Goal: Information Seeking & Learning: Learn about a topic

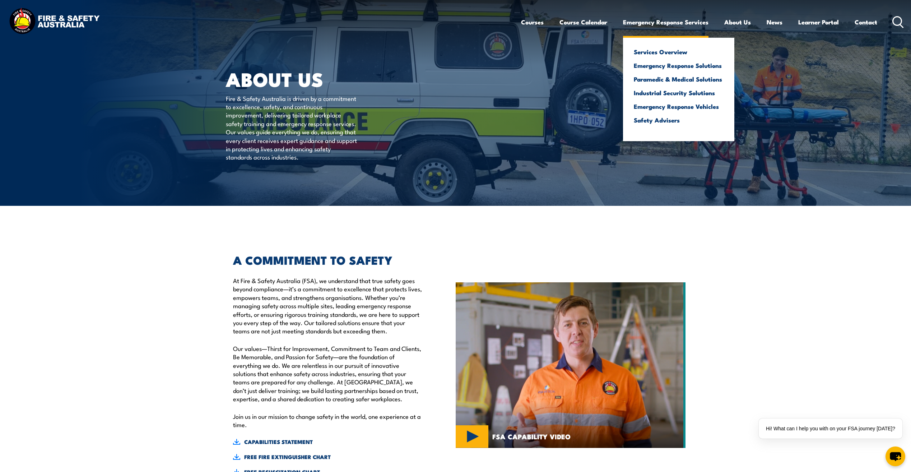
click at [663, 16] on link "Emergency Response Services" at bounding box center [665, 22] width 85 height 19
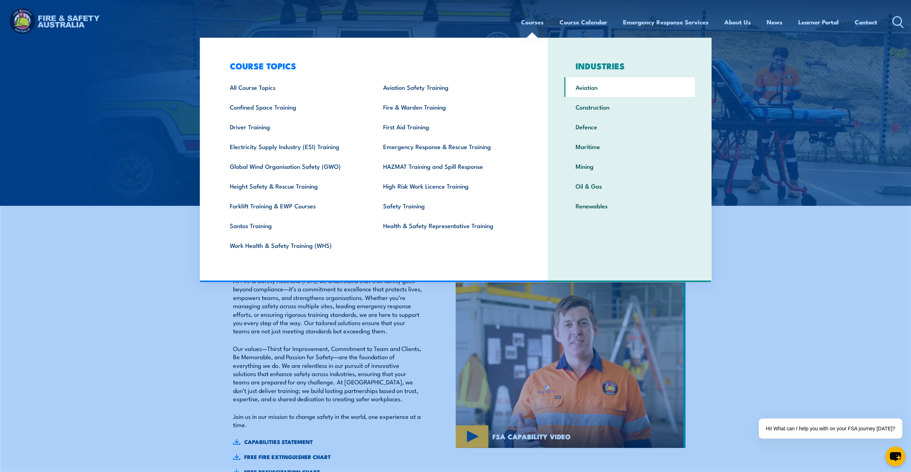
click at [607, 89] on link "Aviation" at bounding box center [630, 87] width 130 height 20
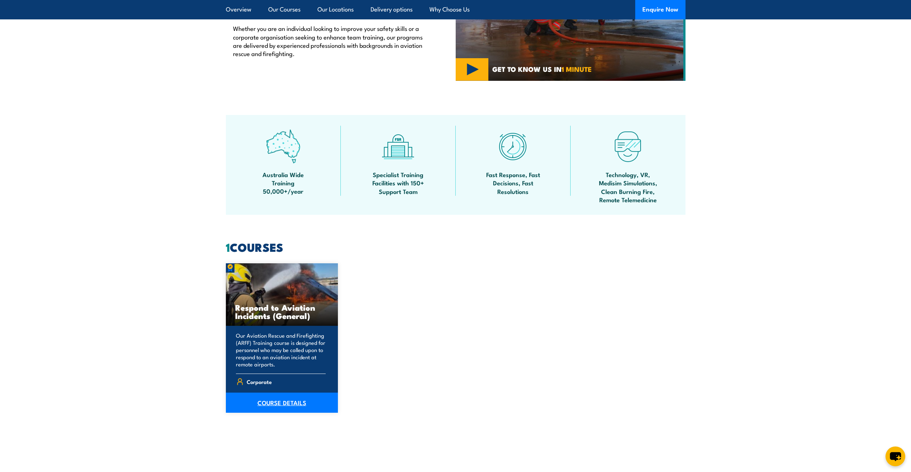
scroll to position [395, 0]
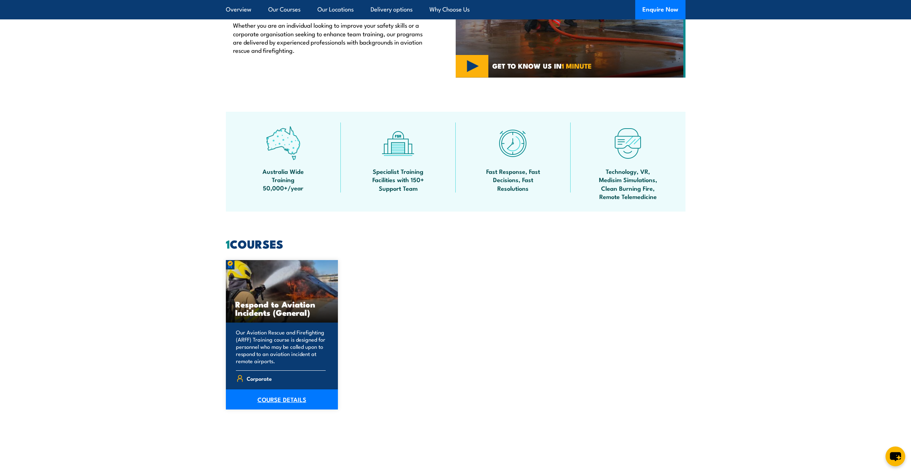
click at [290, 396] on link "COURSE DETAILS" at bounding box center [282, 399] width 112 height 20
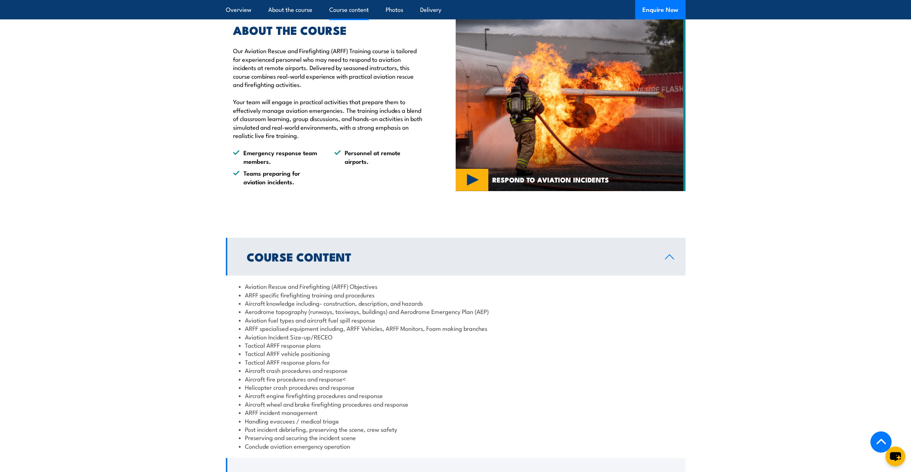
scroll to position [658, 0]
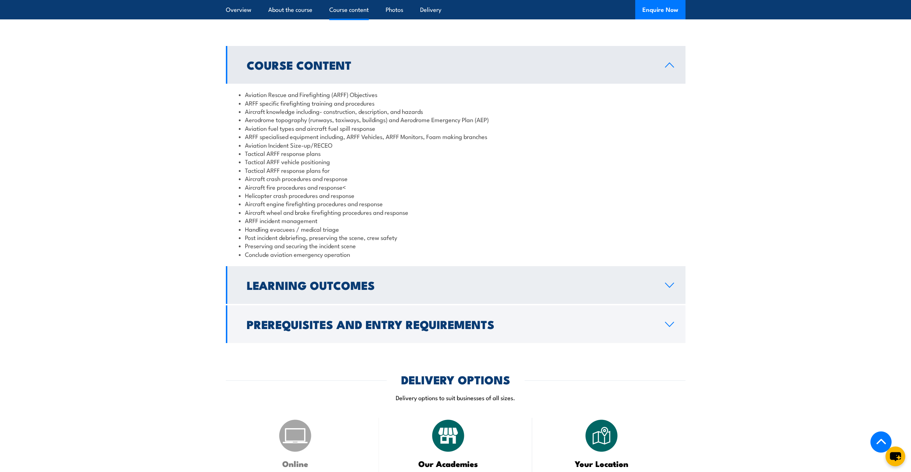
click at [666, 298] on link "Learning Outcomes" at bounding box center [456, 285] width 460 height 38
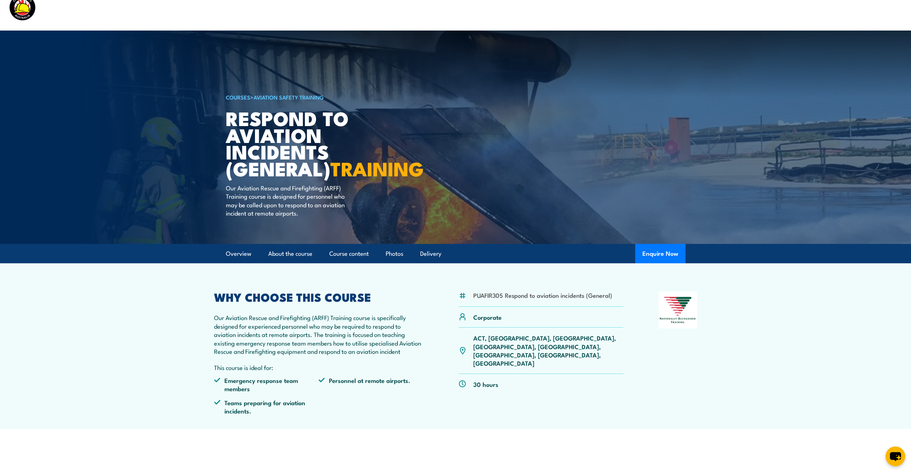
scroll to position [0, 0]
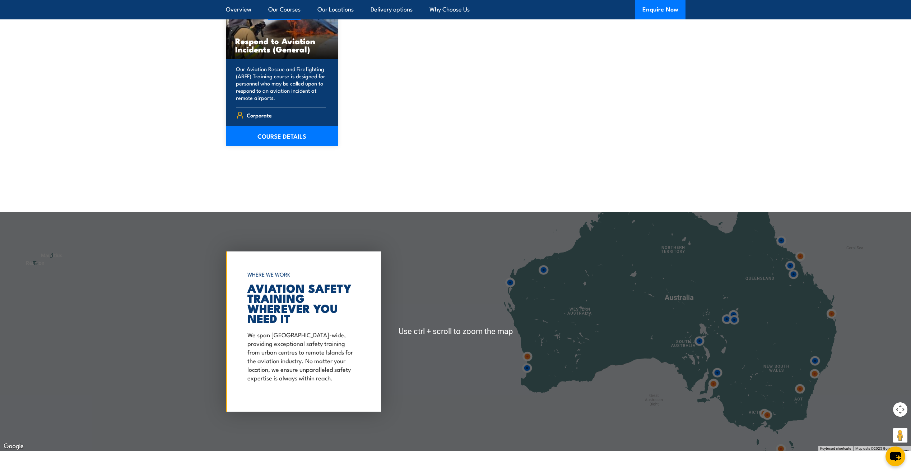
scroll to position [790, 0]
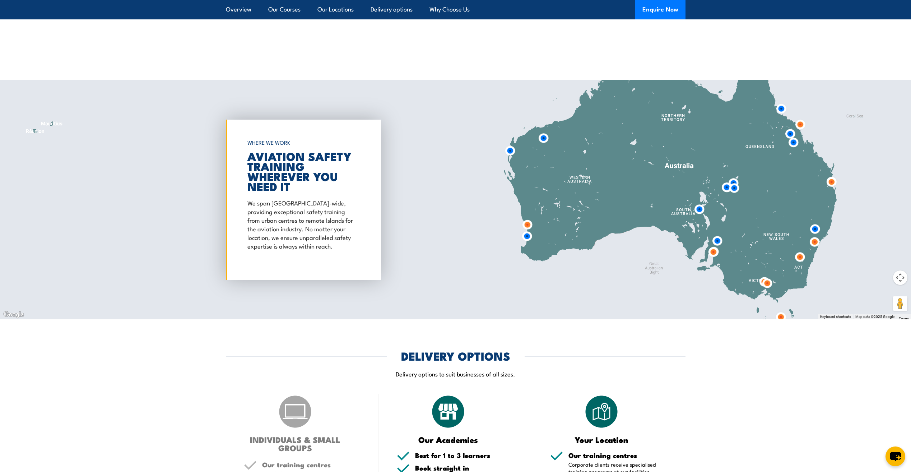
click at [735, 188] on img at bounding box center [734, 187] width 13 height 13
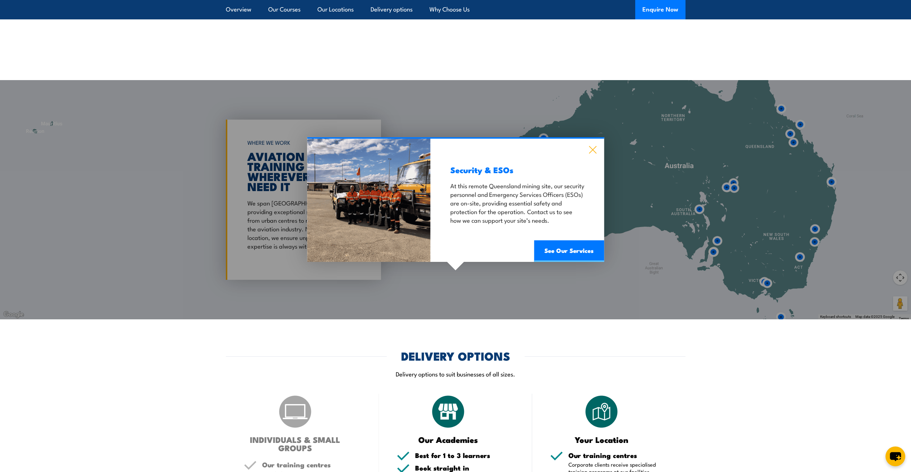
click at [596, 149] on icon at bounding box center [593, 150] width 8 height 8
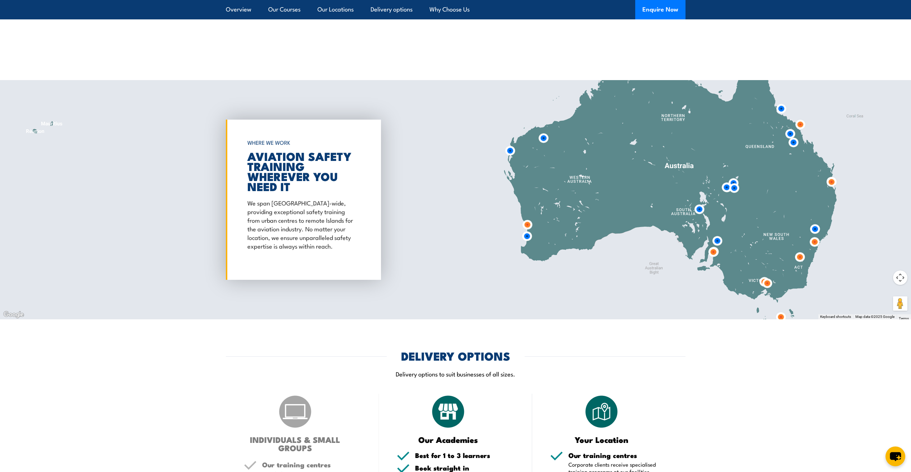
click at [832, 181] on img at bounding box center [831, 181] width 13 height 13
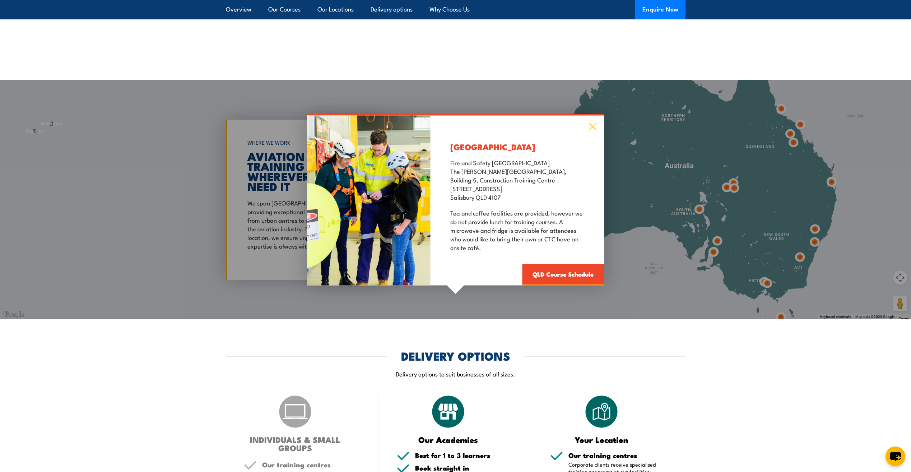
click at [589, 126] on icon at bounding box center [593, 126] width 8 height 8
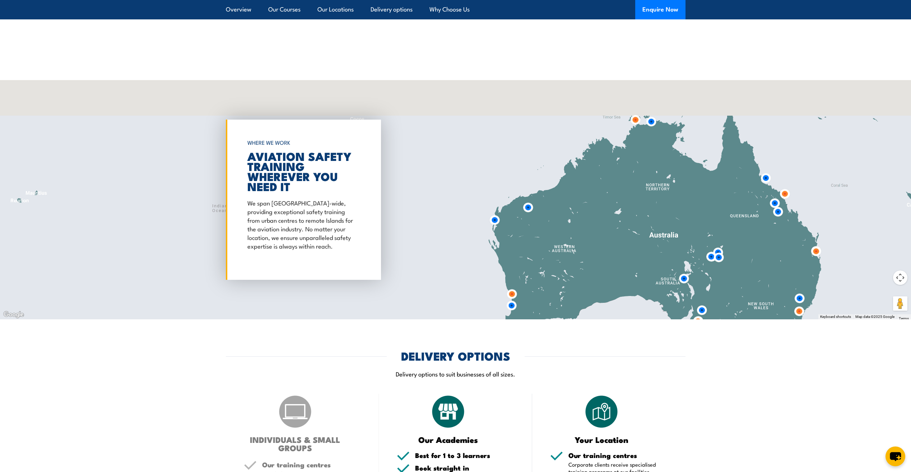
drag, startPoint x: 780, startPoint y: 179, endPoint x: 764, endPoint y: 251, distance: 73.2
click at [764, 251] on div at bounding box center [455, 199] width 911 height 239
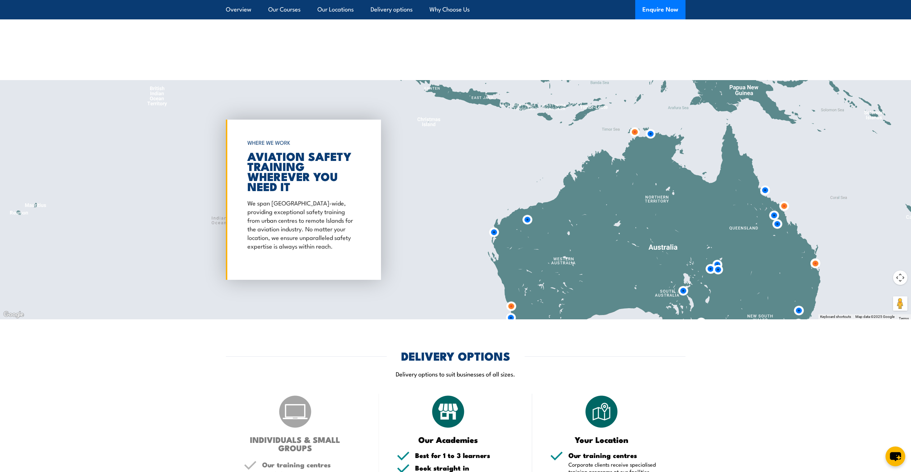
click at [776, 224] on img at bounding box center [777, 223] width 13 height 13
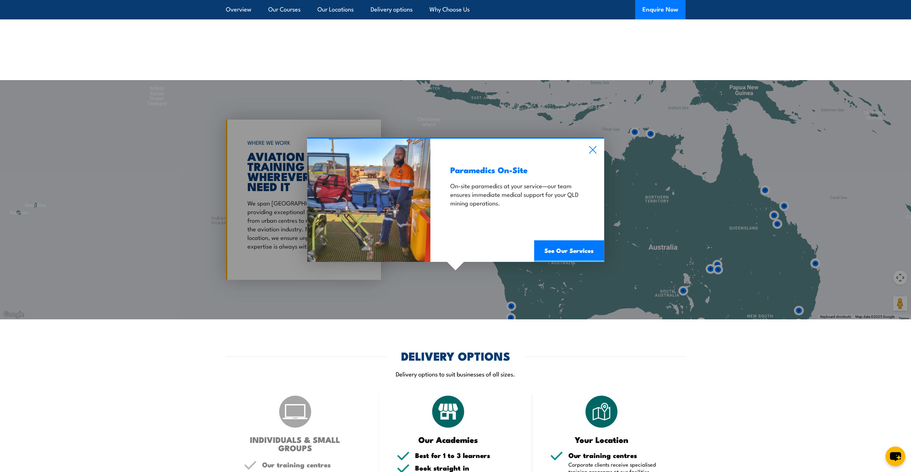
click at [775, 217] on div "Paramedics On-Site On-site paramedics at your service—our team ensures immediat…" at bounding box center [455, 199] width 911 height 239
click at [772, 214] on div "Paramedics On-Site On-site paramedics at your service—our team ensures immediat…" at bounding box center [455, 199] width 911 height 239
click at [586, 152] on div "Paramedics On-Site On-site paramedics at your service—our team ensures immediat…" at bounding box center [517, 201] width 173 height 124
drag, startPoint x: 589, startPoint y: 152, endPoint x: 636, endPoint y: 160, distance: 47.8
click at [589, 152] on icon at bounding box center [593, 150] width 8 height 8
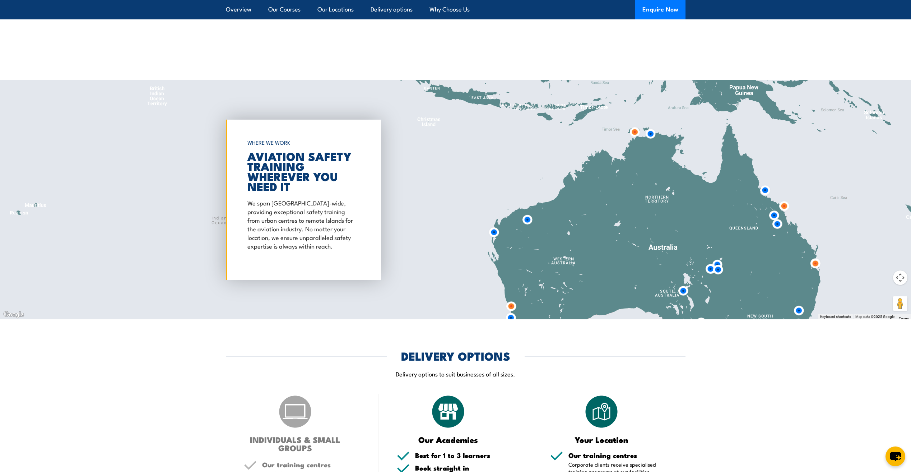
click at [772, 214] on img at bounding box center [774, 215] width 13 height 13
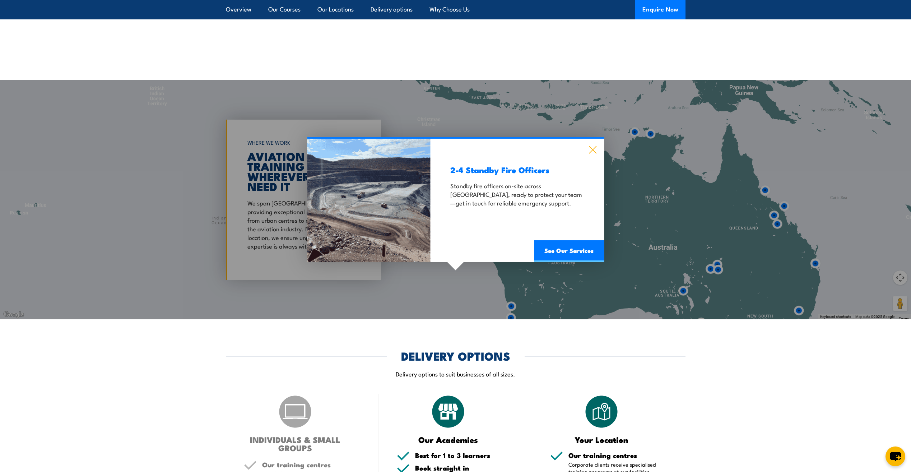
click at [593, 150] on icon at bounding box center [593, 150] width 8 height 8
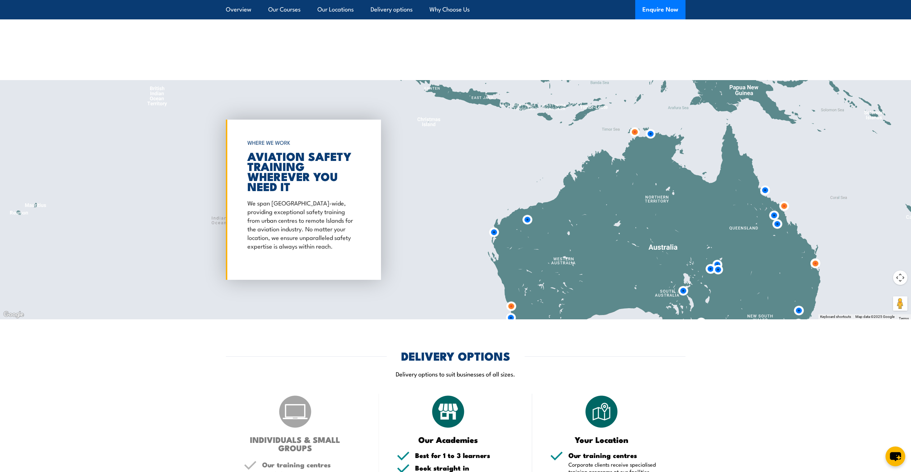
click at [787, 207] on img at bounding box center [784, 205] width 13 height 13
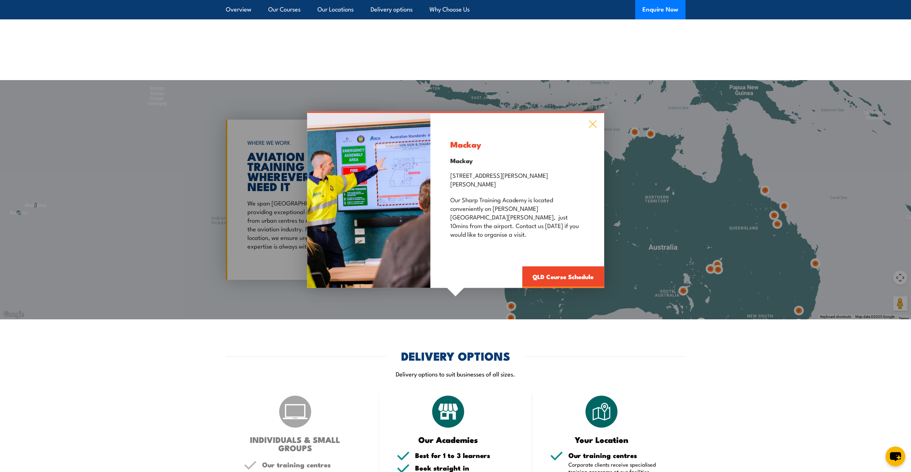
click at [590, 128] on icon at bounding box center [593, 124] width 8 height 8
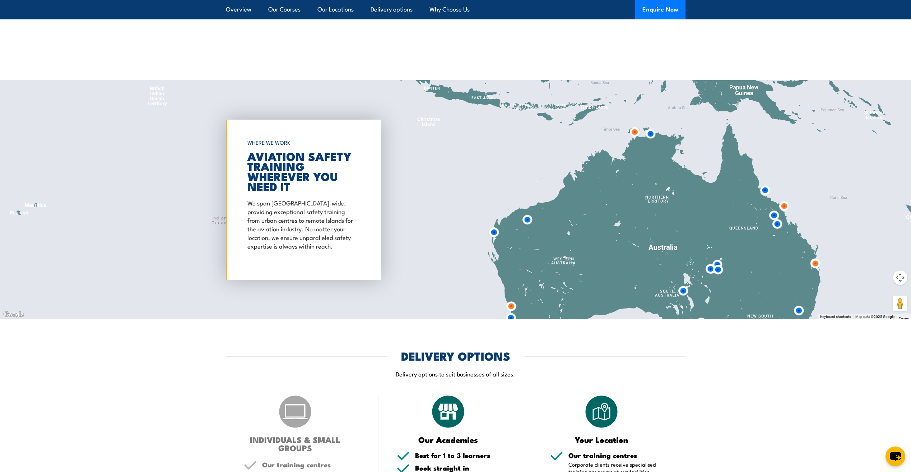
click at [764, 190] on img at bounding box center [765, 190] width 13 height 13
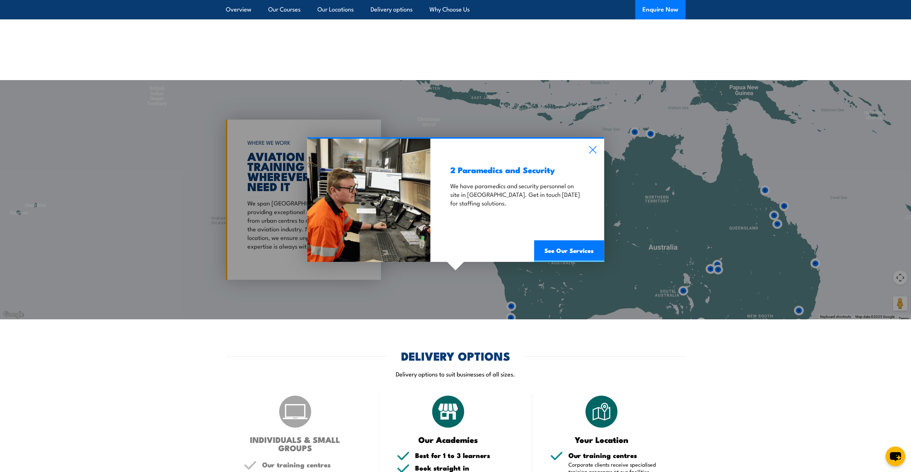
click at [590, 145] on div "2 Paramedics and Security We have paramedics and security personnel on site in …" at bounding box center [517, 201] width 173 height 124
click at [592, 147] on icon at bounding box center [593, 150] width 8 height 8
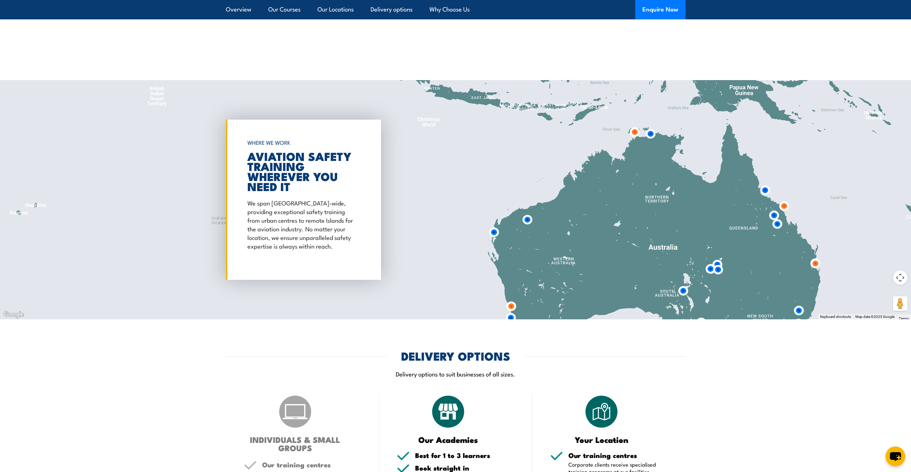
click at [655, 137] on img at bounding box center [650, 133] width 13 height 13
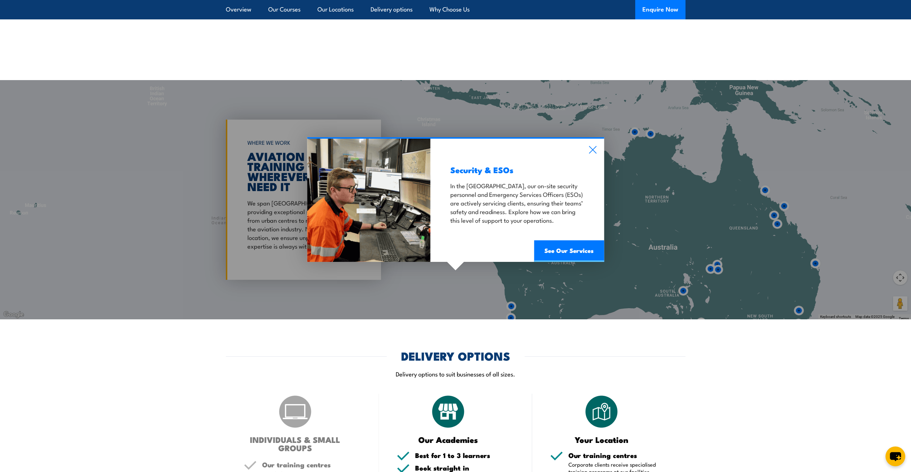
click at [591, 145] on div "Security & ESOs In the Northern Territory, our on-site security personnel and E…" at bounding box center [517, 201] width 173 height 124
click at [593, 148] on icon at bounding box center [593, 150] width 8 height 8
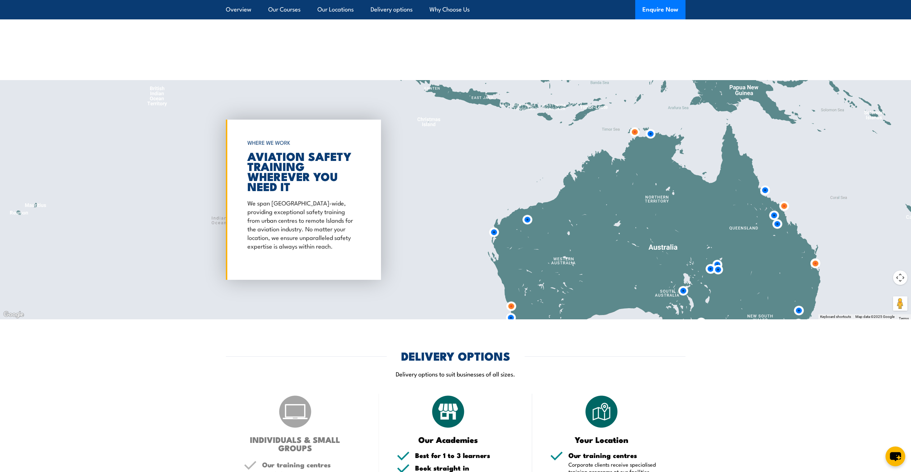
click at [636, 136] on img at bounding box center [634, 131] width 13 height 13
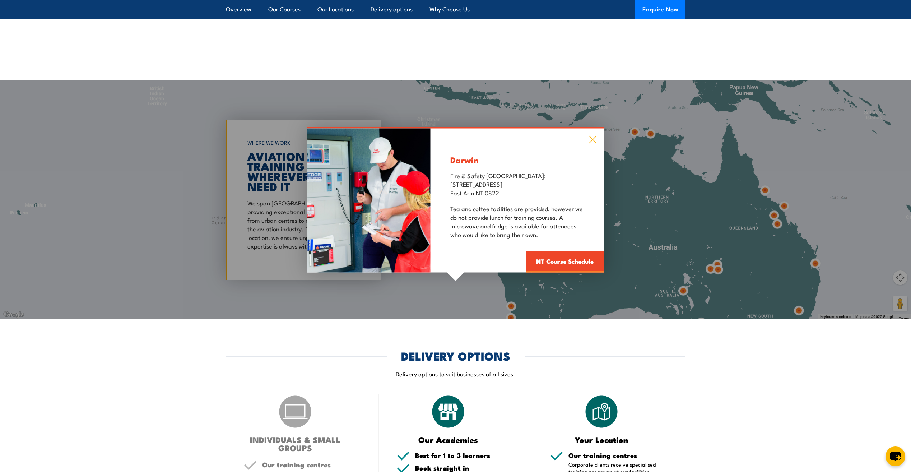
click at [591, 138] on icon at bounding box center [593, 140] width 8 height 8
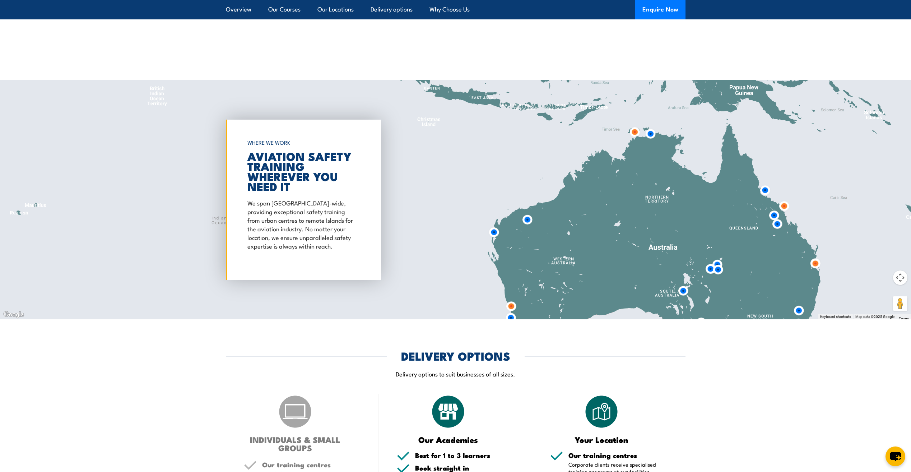
click at [686, 291] on img at bounding box center [683, 290] width 13 height 13
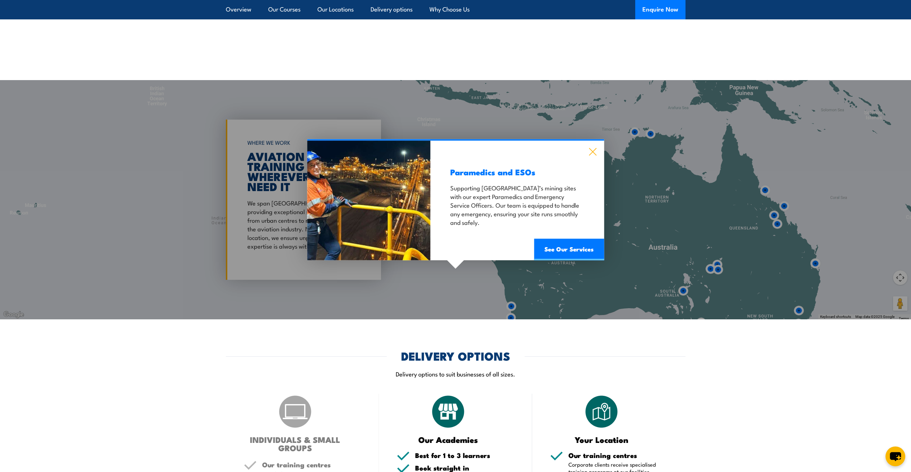
click at [593, 153] on icon at bounding box center [593, 152] width 8 height 8
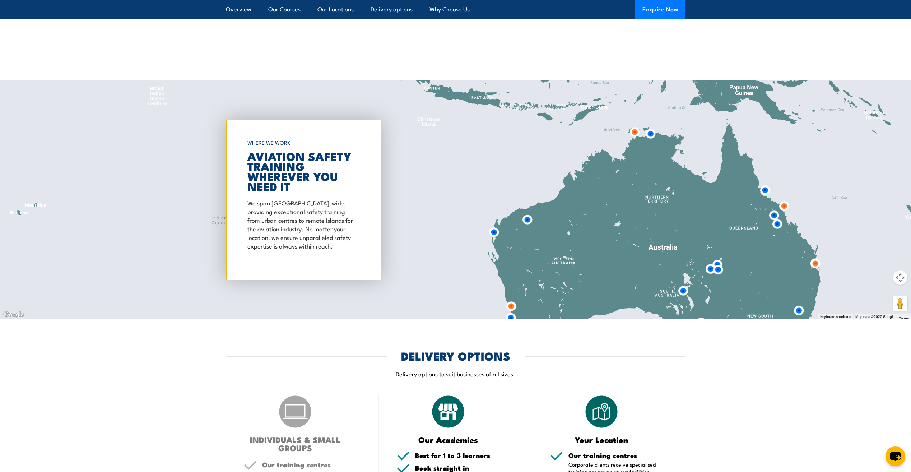
click at [527, 220] on img at bounding box center [527, 219] width 13 height 13
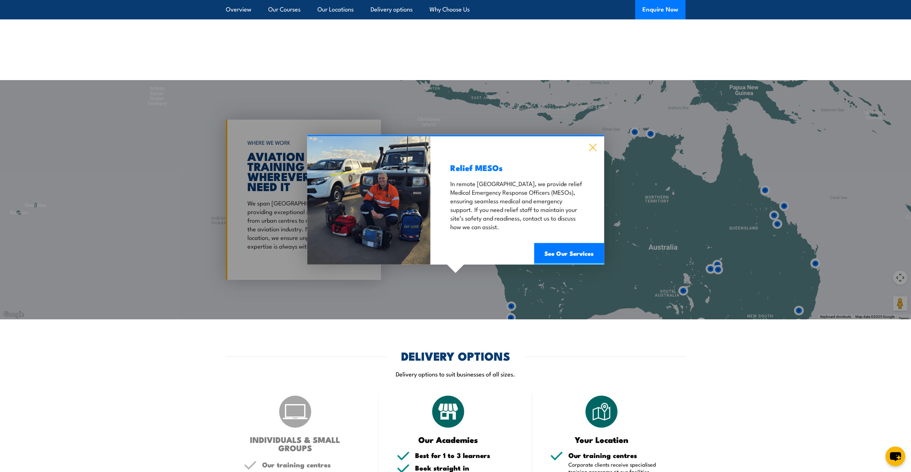
click at [593, 146] on icon at bounding box center [593, 147] width 8 height 8
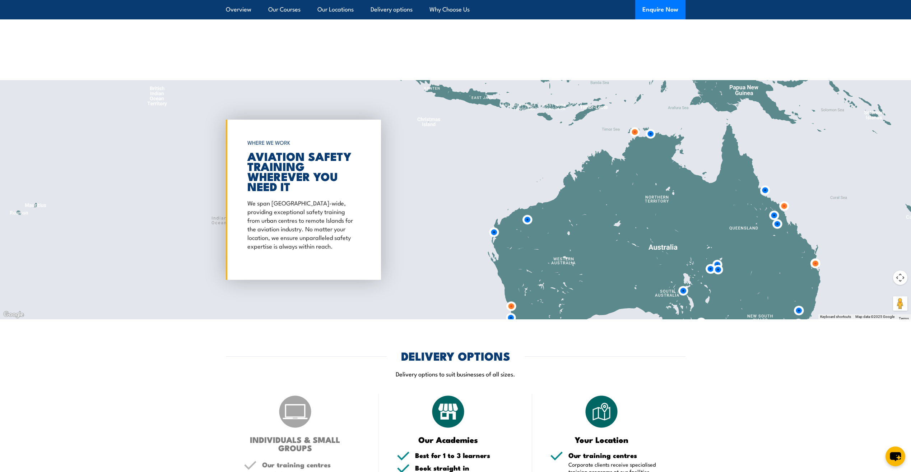
click at [495, 231] on img at bounding box center [493, 232] width 13 height 13
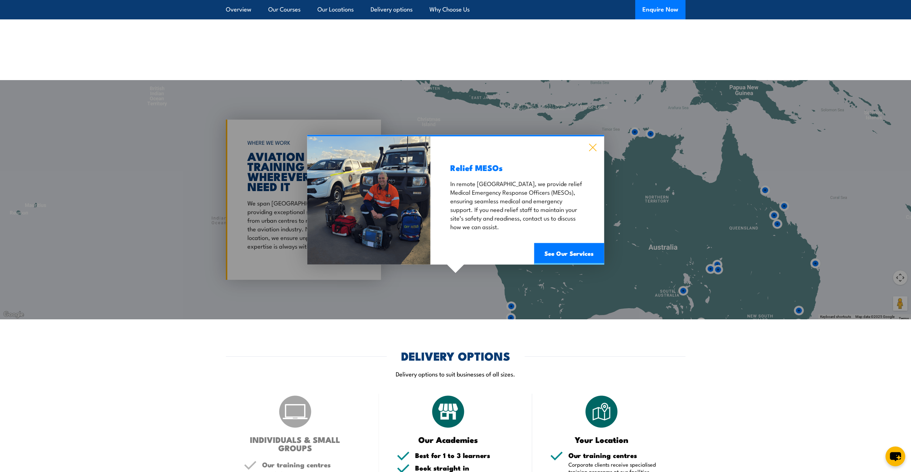
click at [589, 145] on icon at bounding box center [593, 147] width 8 height 8
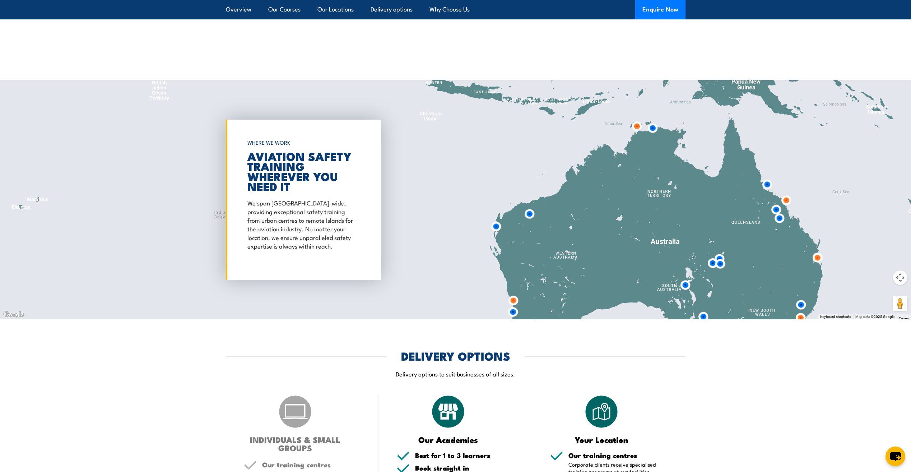
drag, startPoint x: 565, startPoint y: 244, endPoint x: 600, endPoint y: 172, distance: 79.5
click at [600, 172] on div at bounding box center [455, 199] width 911 height 239
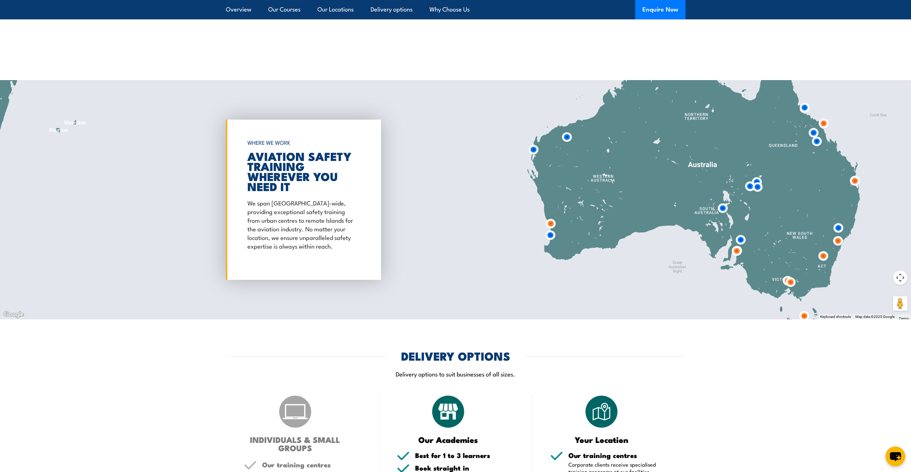
click at [552, 224] on img at bounding box center [550, 223] width 13 height 13
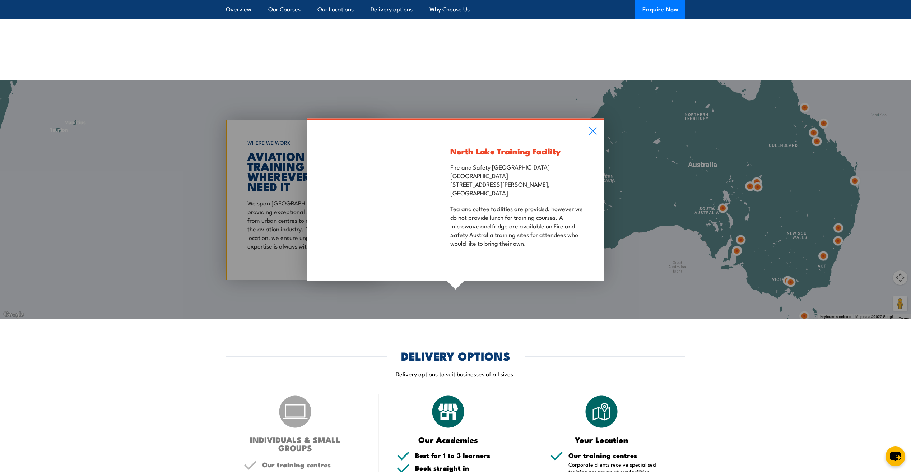
click at [589, 126] on div "North Lake Training Facility Fire and Safety Australia WHS Centre 128 Farringto…" at bounding box center [517, 200] width 173 height 161
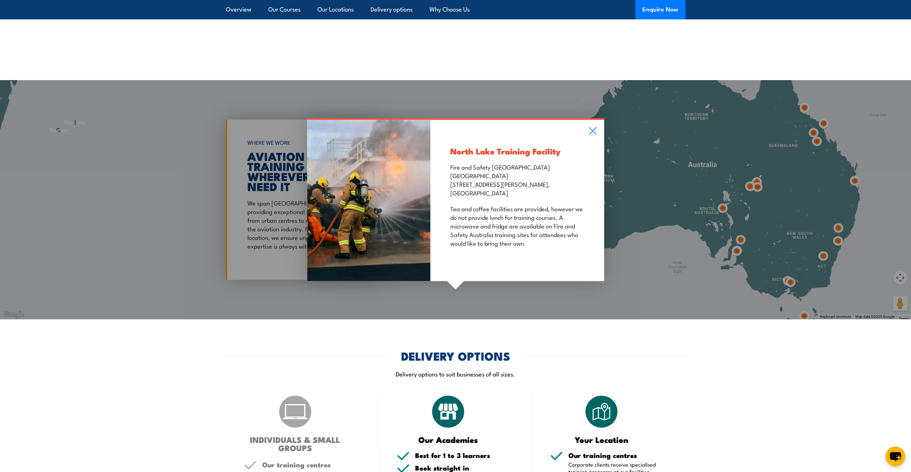
click at [591, 126] on div "North Lake Training Facility Fire and Safety Australia WHS Centre 128 Farringto…" at bounding box center [517, 200] width 173 height 161
click at [593, 128] on icon at bounding box center [593, 131] width 8 height 8
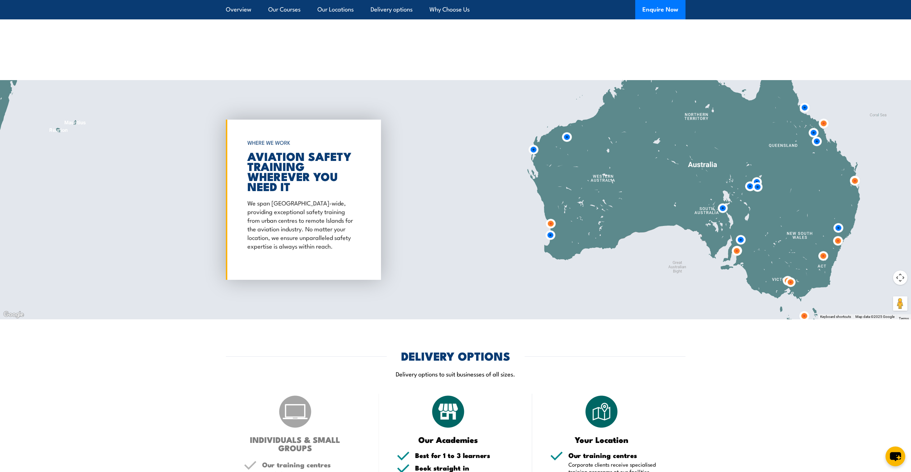
click at [551, 239] on img at bounding box center [550, 234] width 13 height 13
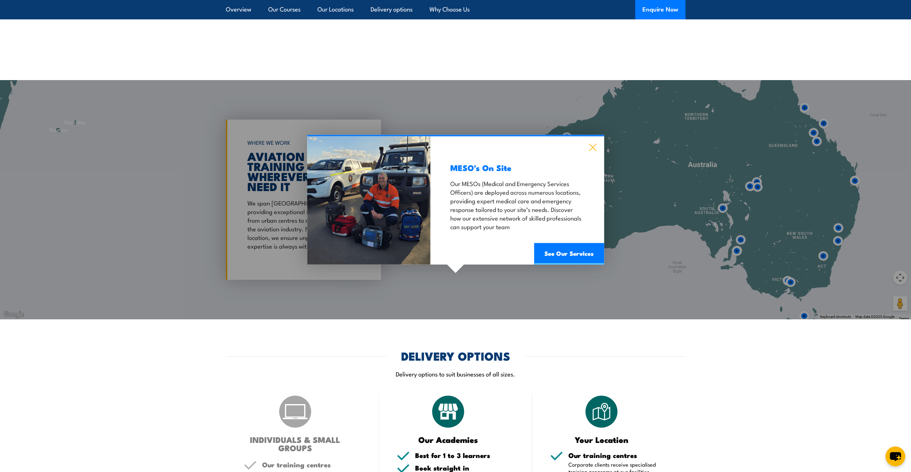
click at [592, 145] on icon at bounding box center [593, 147] width 8 height 8
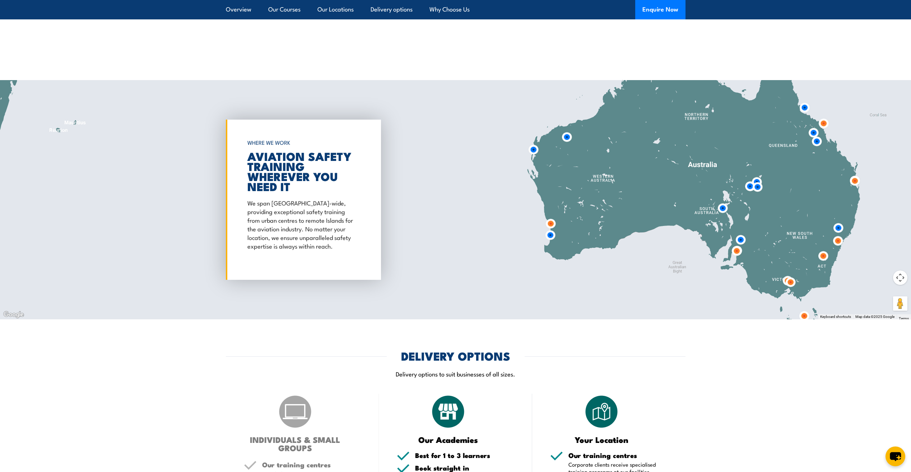
click at [738, 246] on img at bounding box center [736, 250] width 13 height 13
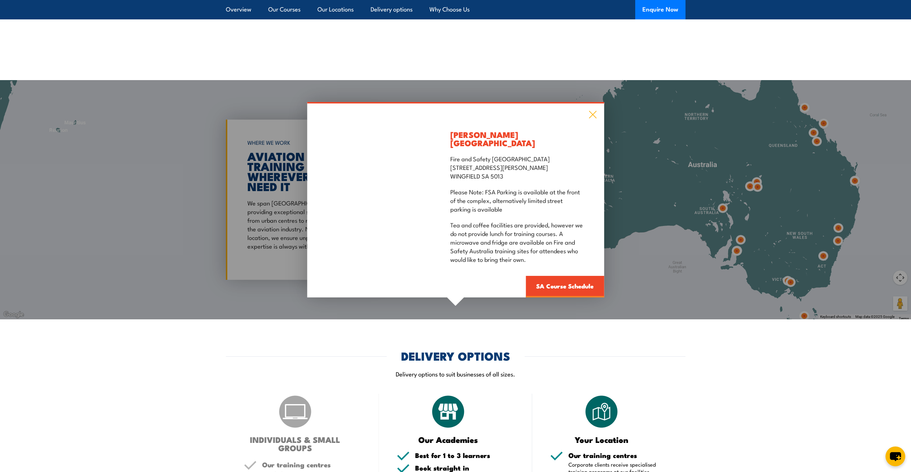
click at [594, 116] on icon at bounding box center [593, 115] width 8 height 8
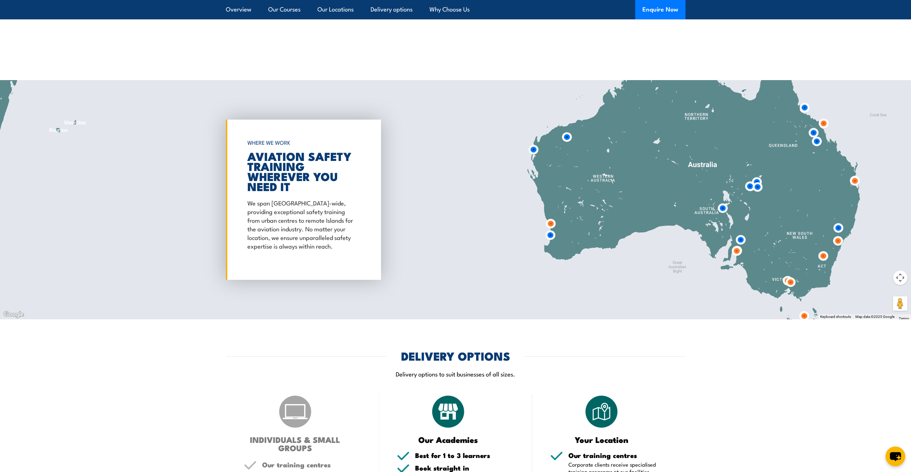
click at [741, 239] on img at bounding box center [740, 239] width 13 height 13
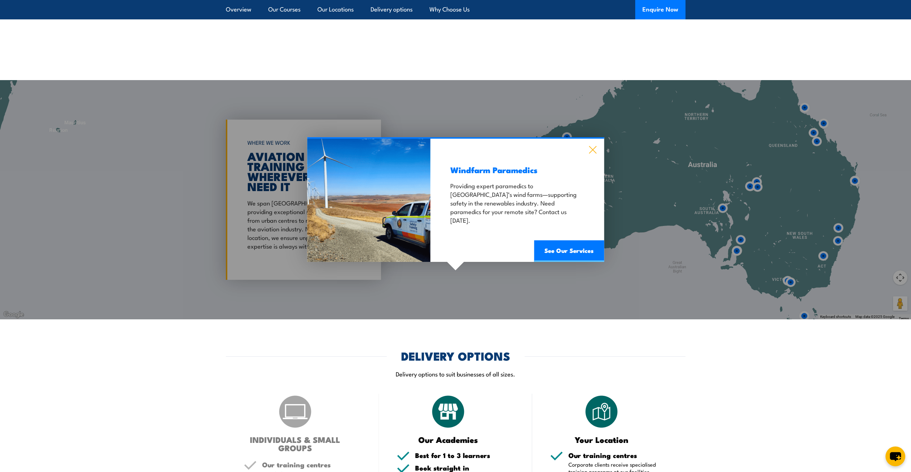
click at [592, 148] on icon at bounding box center [593, 150] width 8 height 8
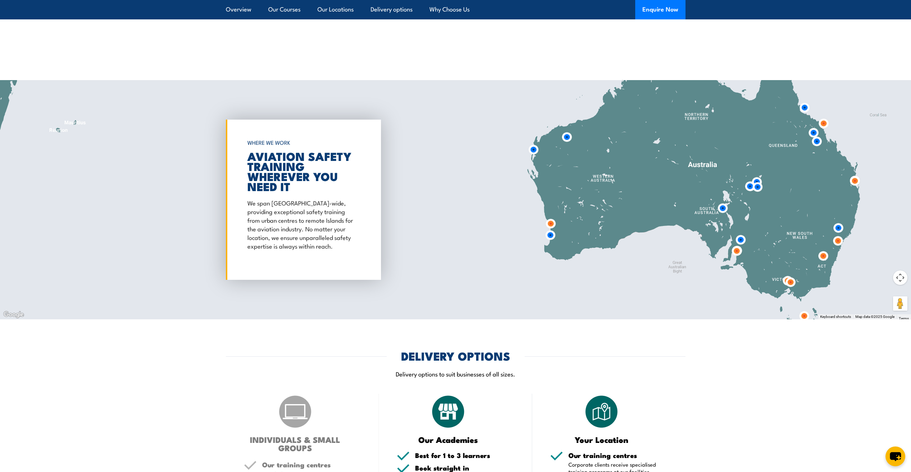
click at [791, 283] on img at bounding box center [790, 282] width 13 height 13
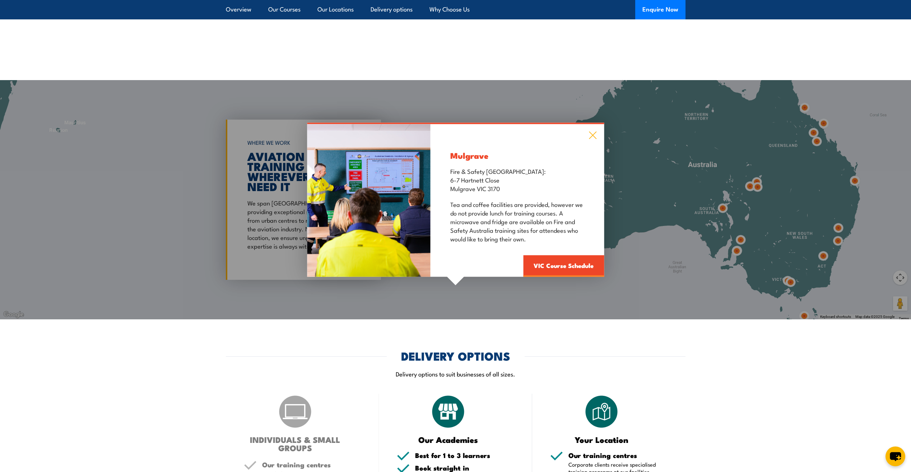
click at [590, 134] on icon at bounding box center [593, 135] width 8 height 8
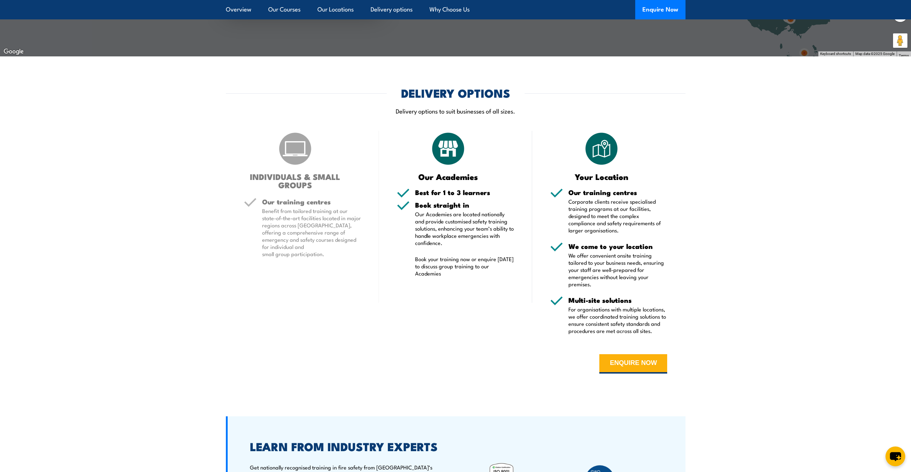
scroll to position [1054, 0]
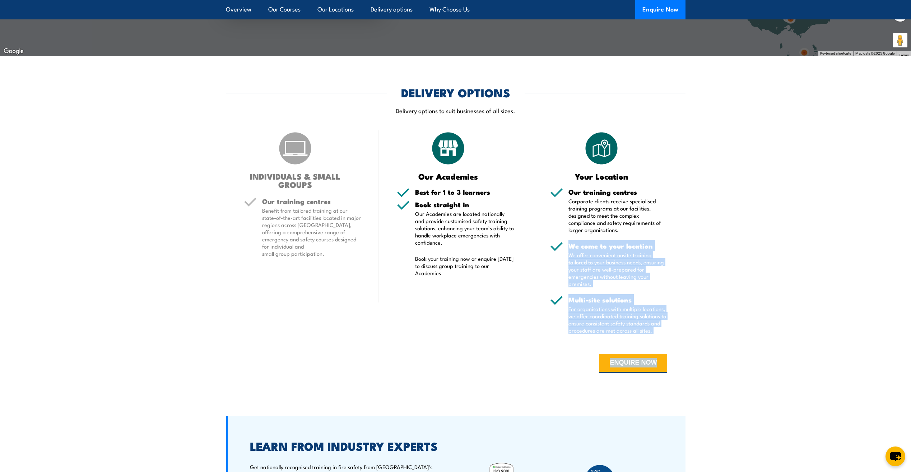
drag, startPoint x: 770, startPoint y: 256, endPoint x: 702, endPoint y: 355, distance: 119.9
click at [700, 360] on section "DELIVERY OPTIONS Delivery options to suit businesses of all sizes. INDIVIDUALS …" at bounding box center [455, 235] width 911 height 297
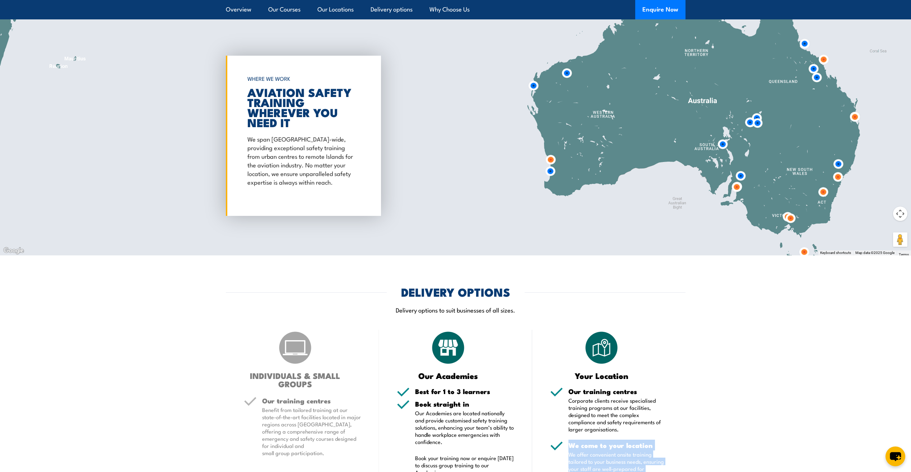
scroll to position [790, 0]
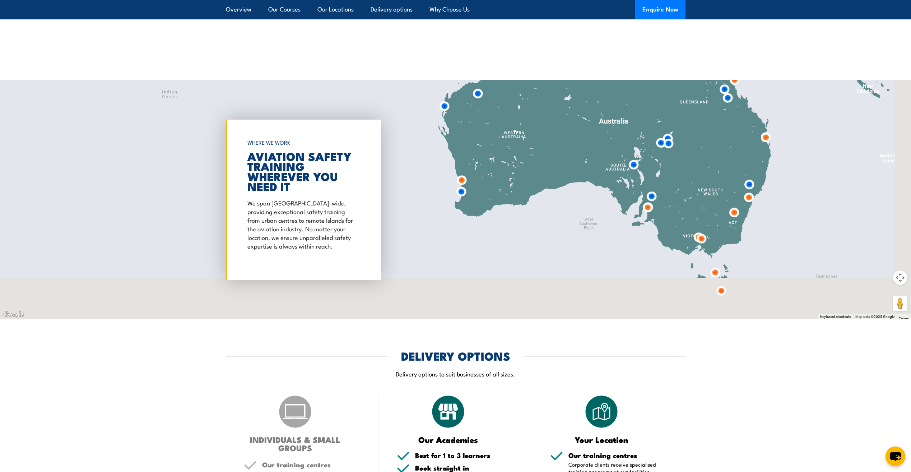
drag, startPoint x: 734, startPoint y: 270, endPoint x: 643, endPoint y: 225, distance: 101.7
click at [643, 225] on div at bounding box center [455, 199] width 911 height 239
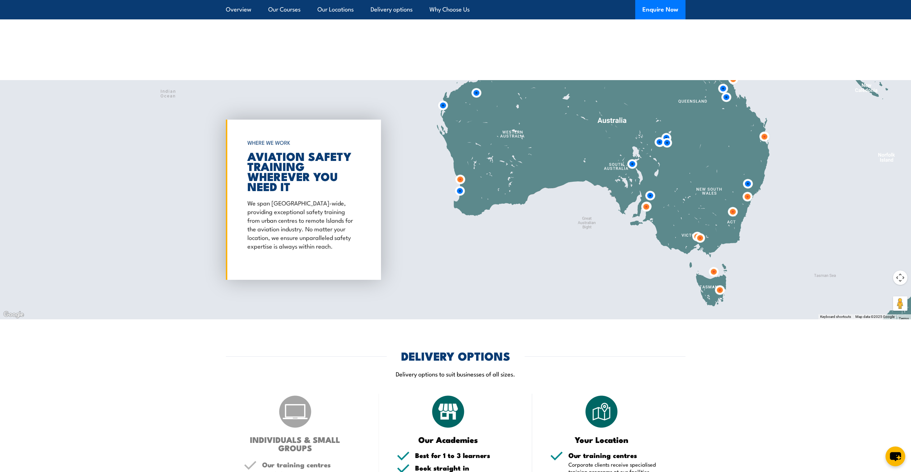
click at [716, 272] on img at bounding box center [713, 271] width 13 height 13
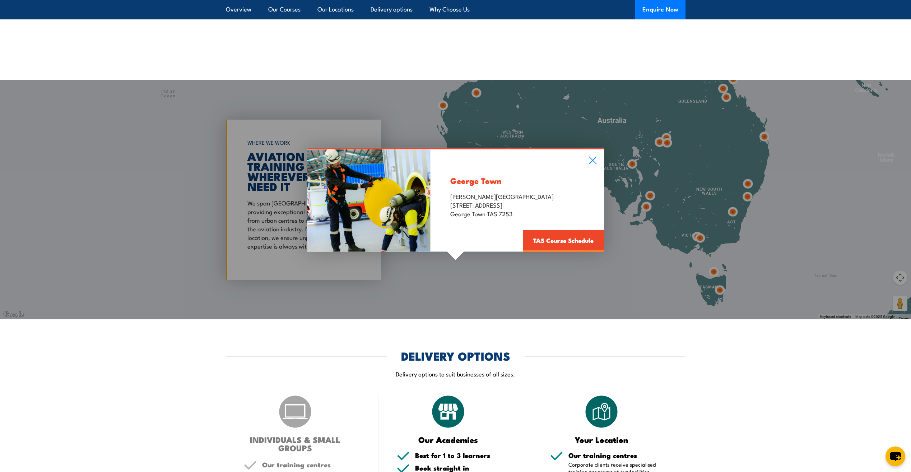
click at [719, 288] on div "George Town George Town Trade Training Centre 162 Franklin Street George Town T…" at bounding box center [455, 199] width 911 height 239
click at [590, 156] on icon at bounding box center [593, 160] width 8 height 8
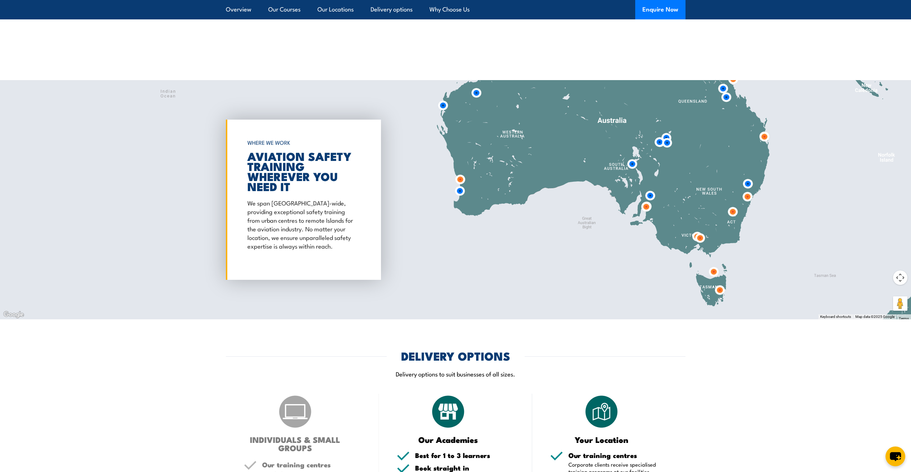
click at [720, 287] on img at bounding box center [719, 289] width 13 height 13
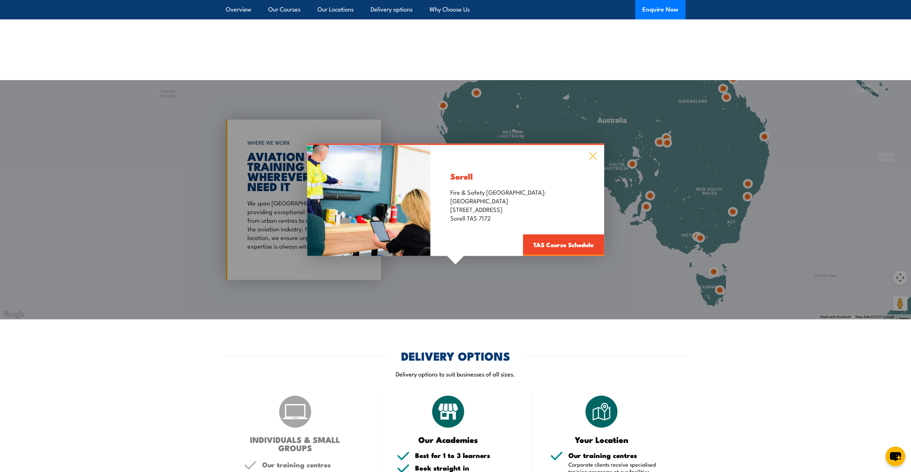
click at [590, 153] on icon at bounding box center [593, 156] width 8 height 8
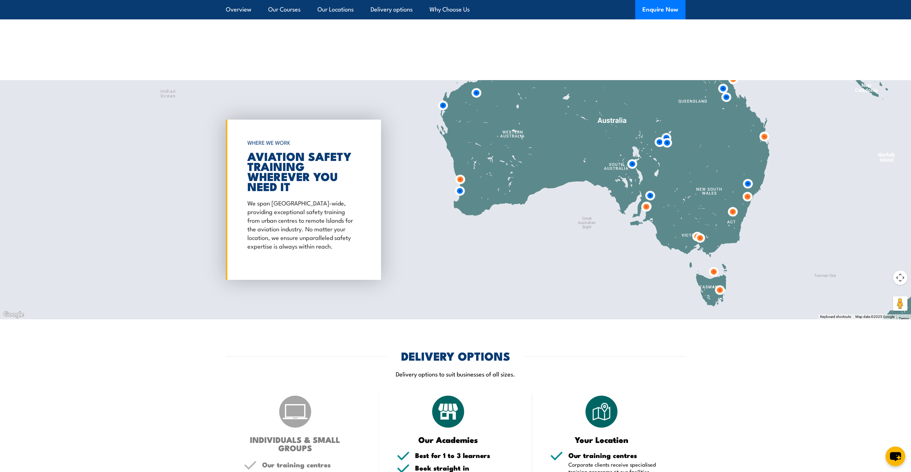
click at [733, 213] on img at bounding box center [732, 211] width 13 height 13
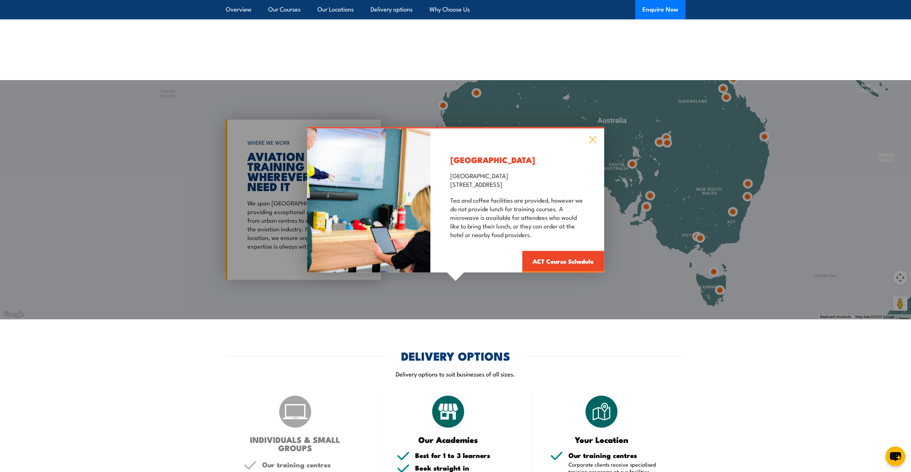
click at [589, 140] on icon at bounding box center [593, 139] width 8 height 8
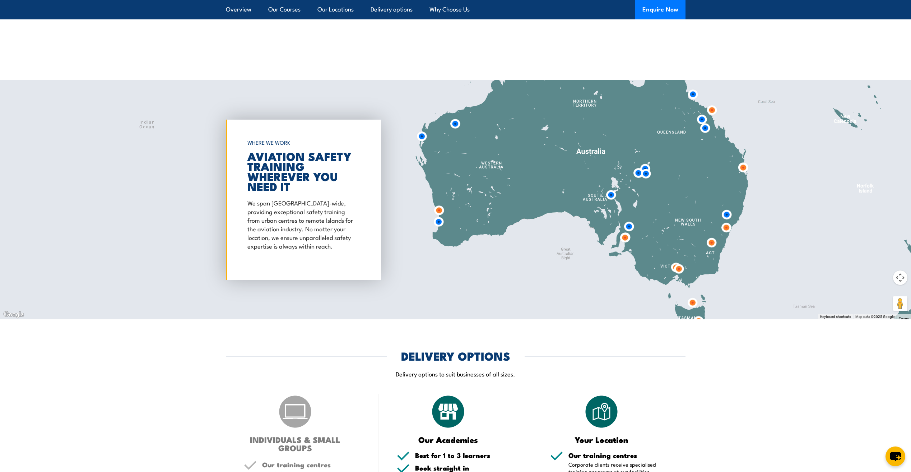
drag, startPoint x: 685, startPoint y: 174, endPoint x: 664, endPoint y: 206, distance: 38.1
click at [664, 206] on div at bounding box center [455, 199] width 911 height 239
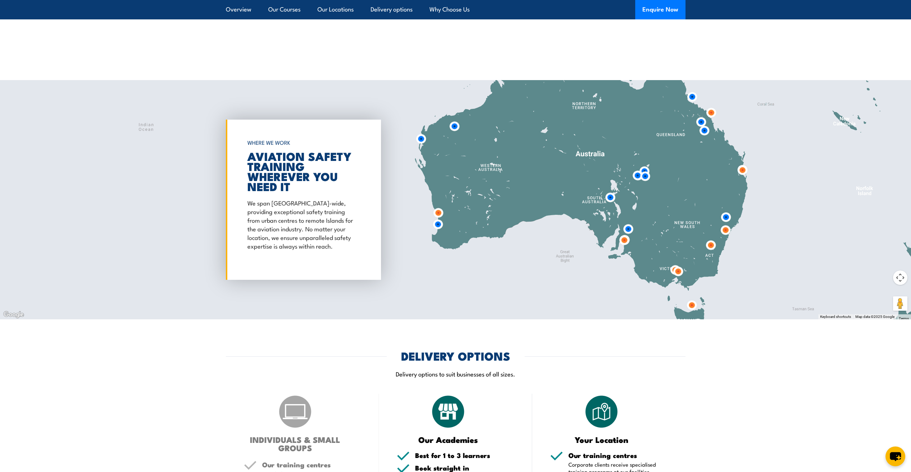
click at [727, 215] on img at bounding box center [725, 216] width 13 height 13
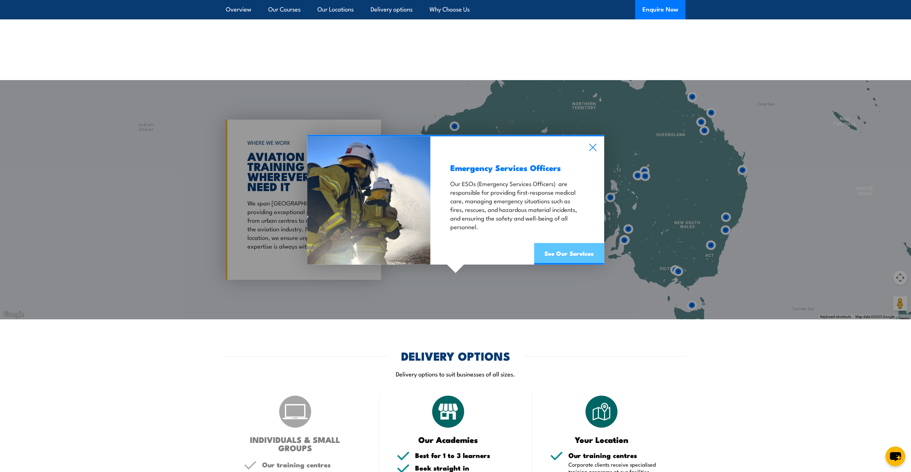
click at [583, 248] on link "See Our Services" at bounding box center [569, 254] width 70 height 22
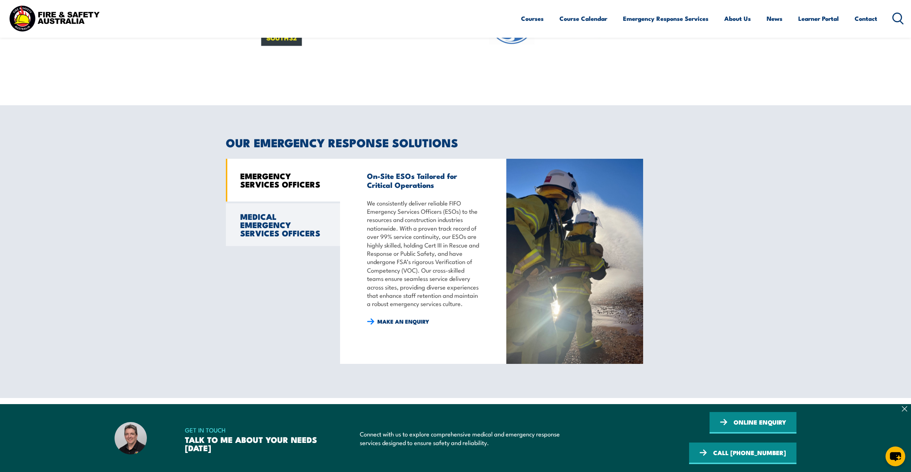
scroll to position [527, 0]
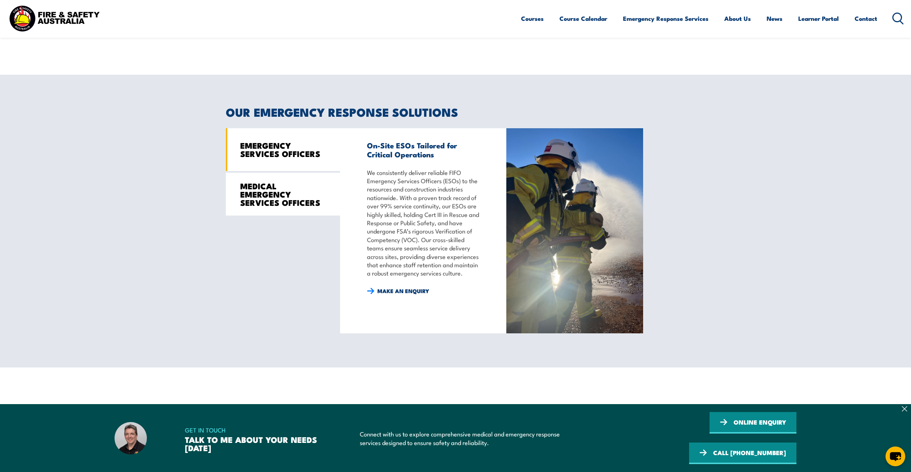
click at [306, 203] on link "MEDICAL EMERGENCY SERVICES OFFICERS" at bounding box center [283, 194] width 114 height 43
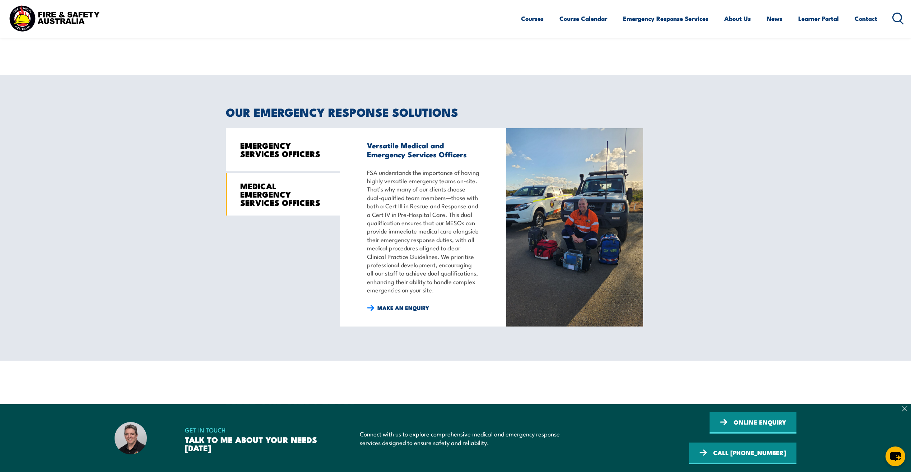
click at [280, 163] on link "EMERGENCY SERVICES OFFICERS" at bounding box center [283, 149] width 114 height 43
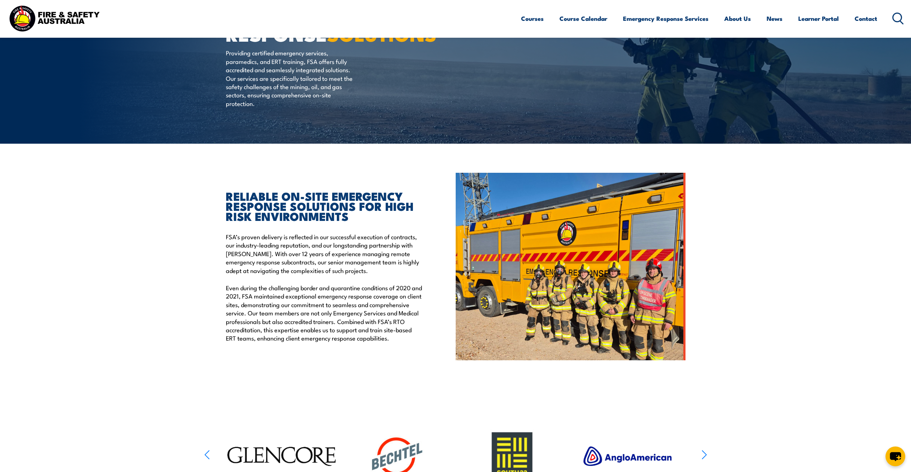
scroll to position [0, 0]
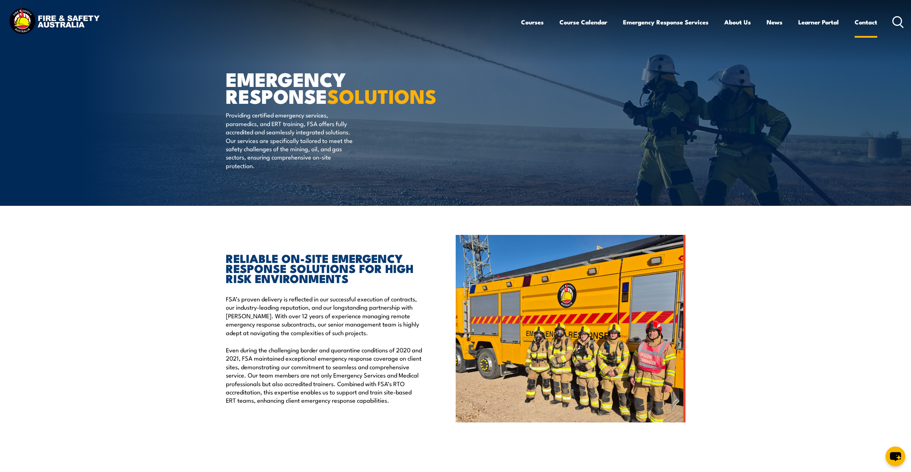
click at [857, 21] on link "Contact" at bounding box center [866, 22] width 23 height 19
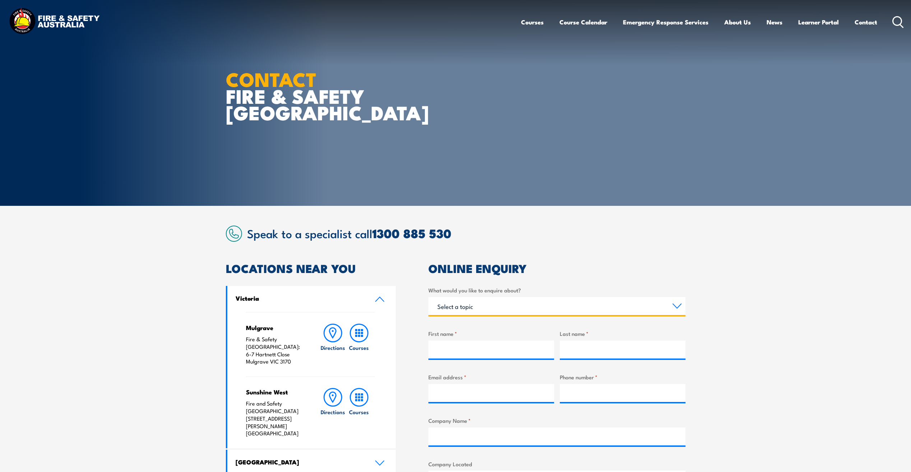
click at [579, 303] on select "Select a topic Training Emergency Response Services General Enquiry" at bounding box center [557, 306] width 257 height 18
click at [580, 302] on select "Select a topic Training Emergency Response Services General Enquiry" at bounding box center [557, 306] width 257 height 18
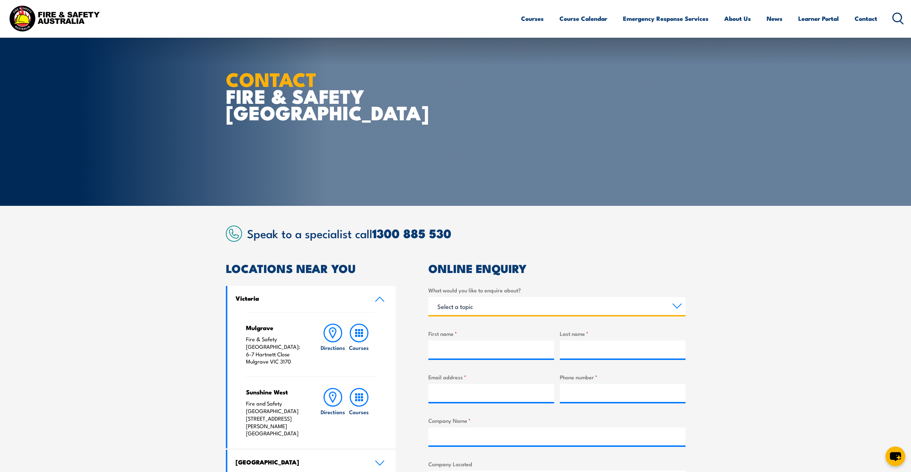
scroll to position [263, 0]
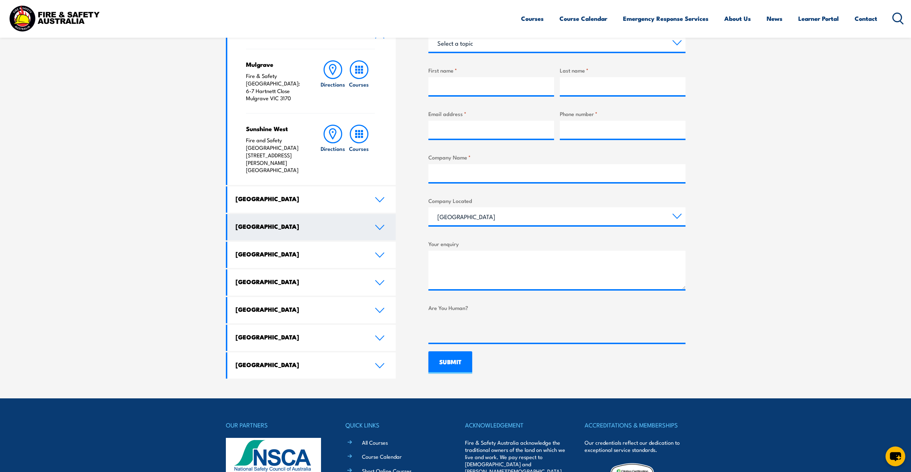
click at [365, 214] on link "Queensland" at bounding box center [311, 227] width 169 height 26
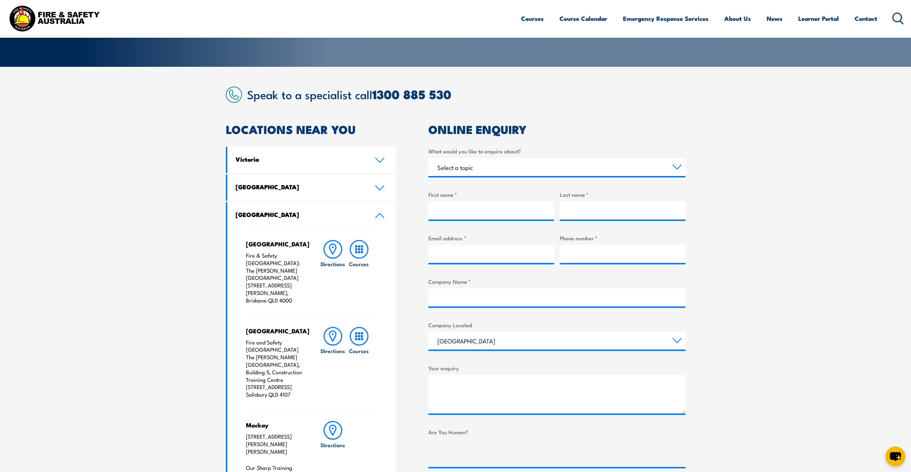
scroll to position [132, 0]
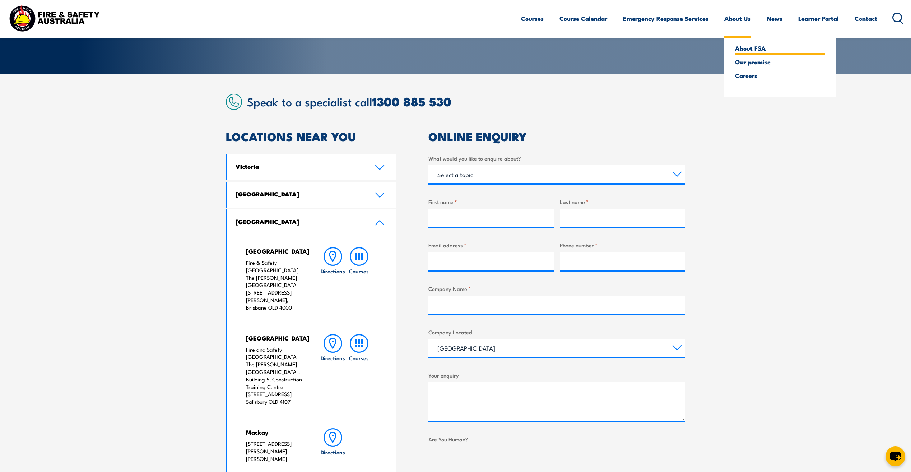
click at [748, 48] on link "About FSA" at bounding box center [780, 48] width 90 height 6
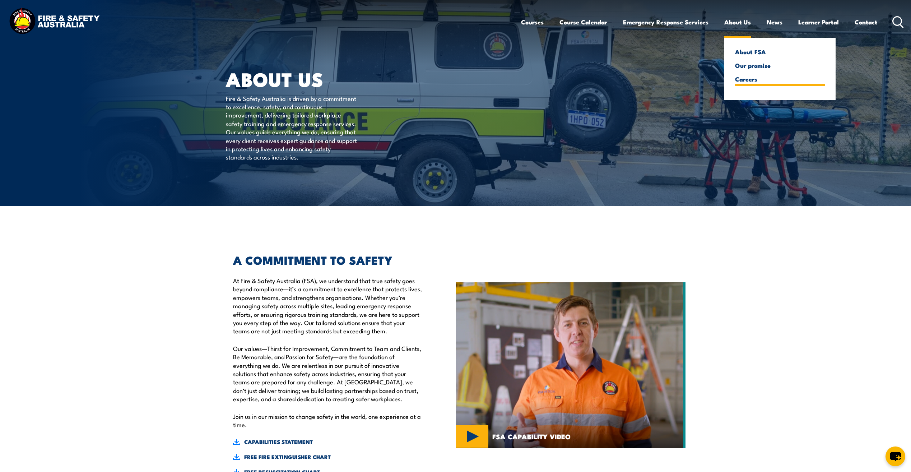
click at [741, 78] on link "Careers" at bounding box center [780, 79] width 90 height 6
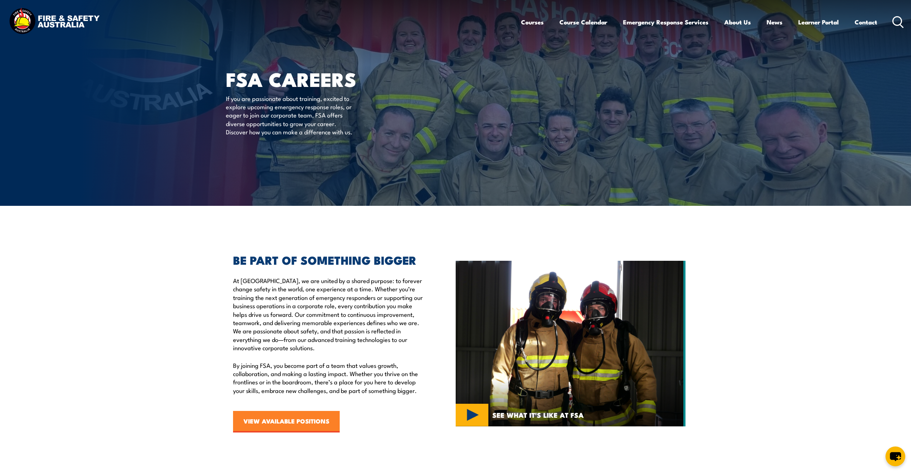
click at [330, 423] on link "VIEW AVAILABLE POSITIONS" at bounding box center [286, 422] width 107 height 22
